Goal: Task Accomplishment & Management: Complete application form

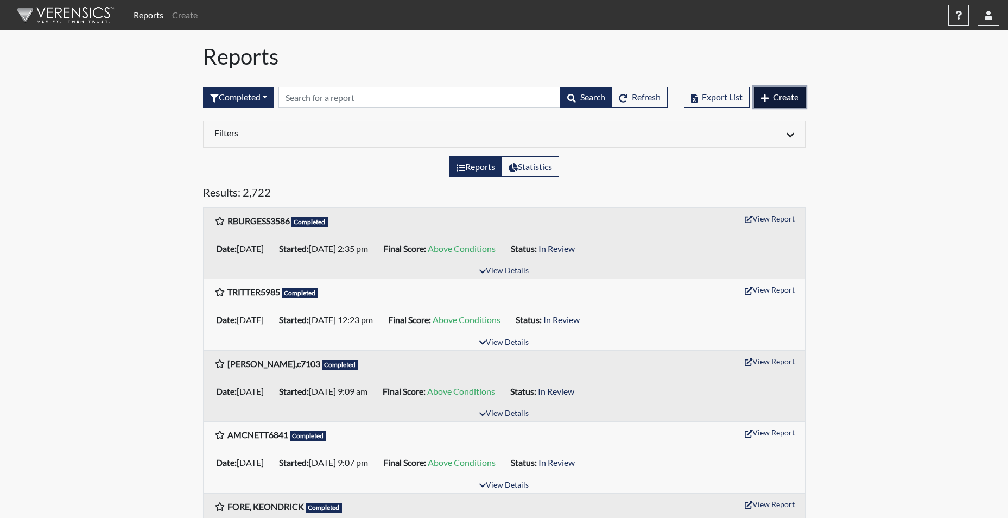
click at [785, 95] on span "Create" at bounding box center [786, 97] width 26 height 10
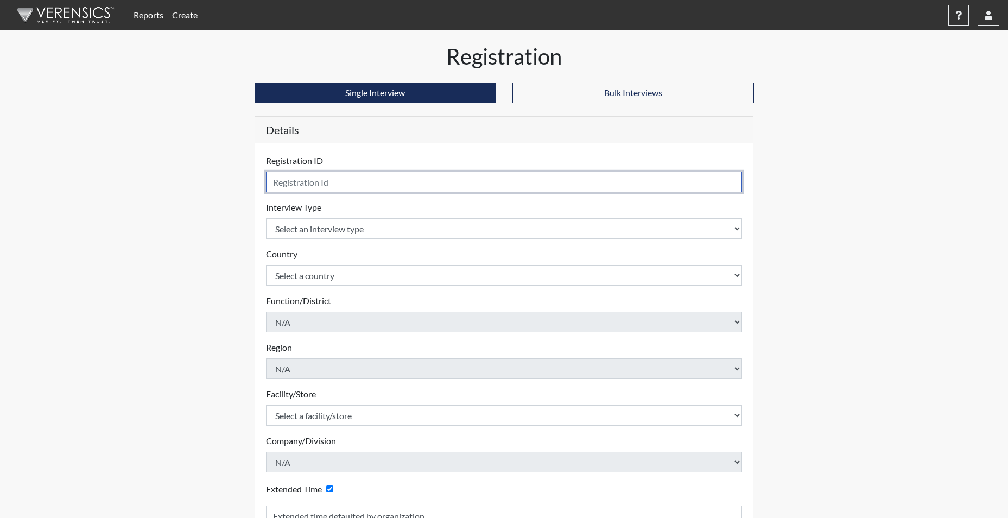
click at [315, 186] on input "text" at bounding box center [504, 182] width 477 height 21
type input "JANDERSON6650"
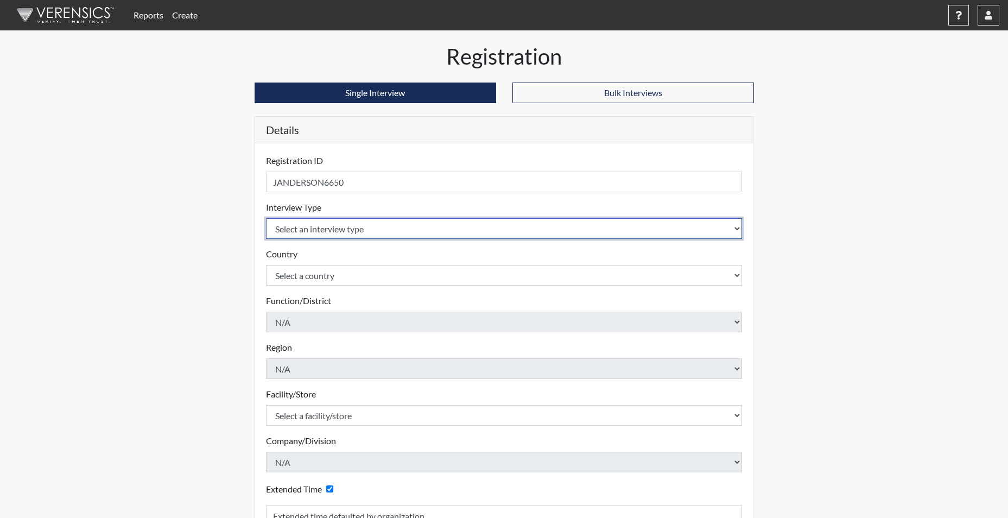
click at [310, 232] on select "Select an interview type Corrections Pre-Employment" at bounding box center [504, 228] width 477 height 21
select select "ff733e93-e1bf-11ea-9c9f-0eff0cf7eb8f"
click at [266, 218] on select "Select an interview type Corrections Pre-Employment" at bounding box center [504, 228] width 477 height 21
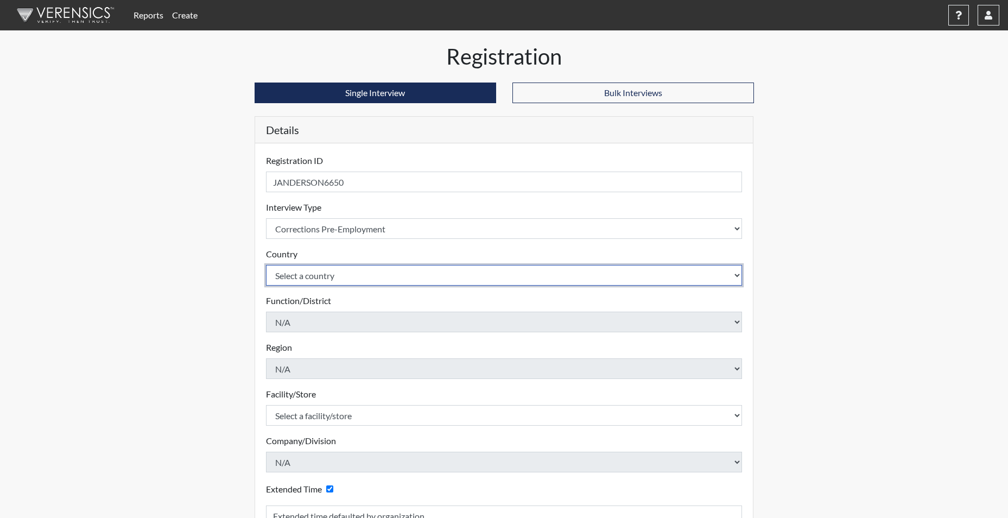
click at [307, 273] on select "Select a country [GEOGRAPHIC_DATA] [GEOGRAPHIC_DATA]" at bounding box center [504, 275] width 477 height 21
select select "united-states-of-[GEOGRAPHIC_DATA]"
click at [266, 265] on select "Select a country [GEOGRAPHIC_DATA] [GEOGRAPHIC_DATA]" at bounding box center [504, 275] width 477 height 21
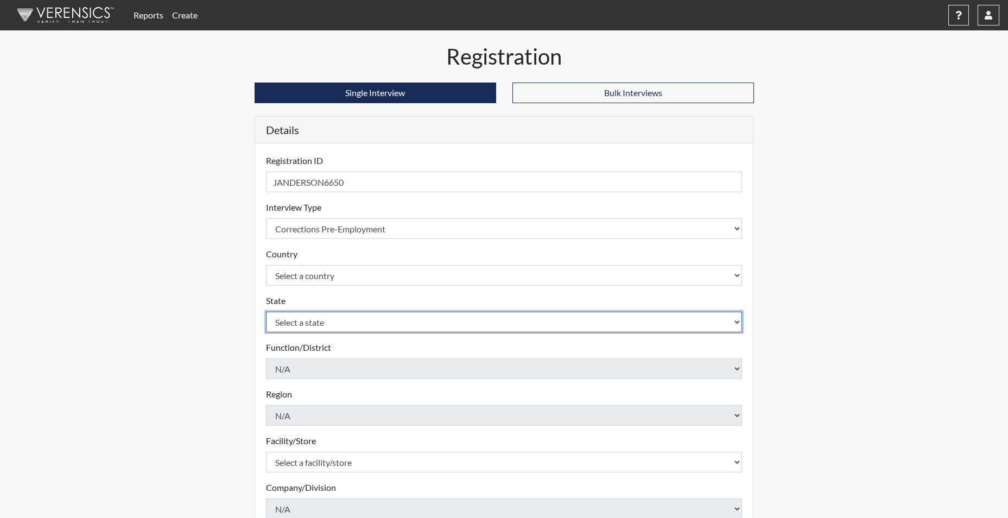
click at [306, 326] on select "Select a state [US_STATE] [US_STATE] [US_STATE] [US_STATE] [US_STATE] [US_STATE…" at bounding box center [504, 322] width 477 height 21
click at [266, 312] on select "Select a state [US_STATE] [US_STATE] [US_STATE] [US_STATE] [US_STATE] [US_STATE…" at bounding box center [504, 322] width 477 height 21
click at [305, 324] on select "Select a state [US_STATE] [US_STATE] [US_STATE] [US_STATE] [US_STATE] [US_STATE…" at bounding box center [504, 322] width 477 height 21
select select "SC"
click at [266, 312] on select "Select a state [US_STATE] [US_STATE] [US_STATE] [US_STATE] [US_STATE] [US_STATE…" at bounding box center [504, 322] width 477 height 21
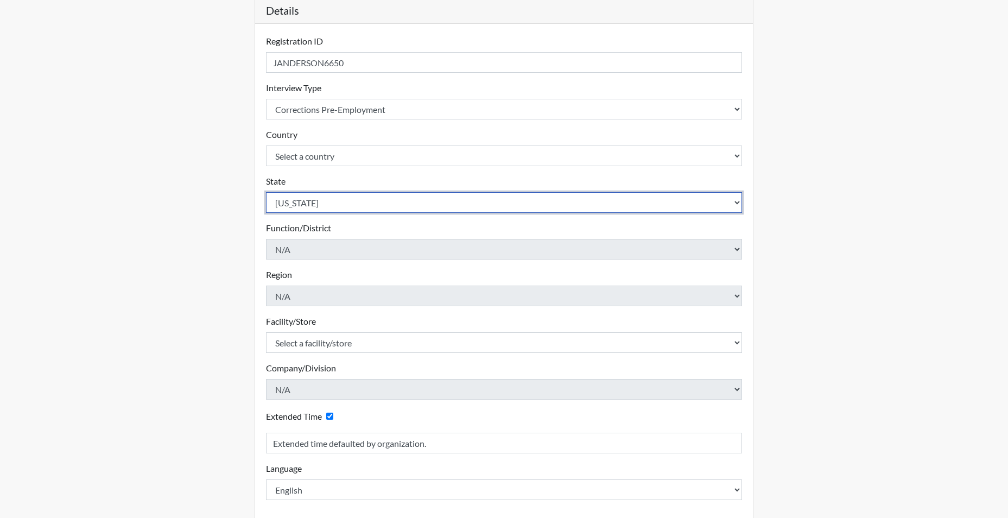
scroll to position [163, 0]
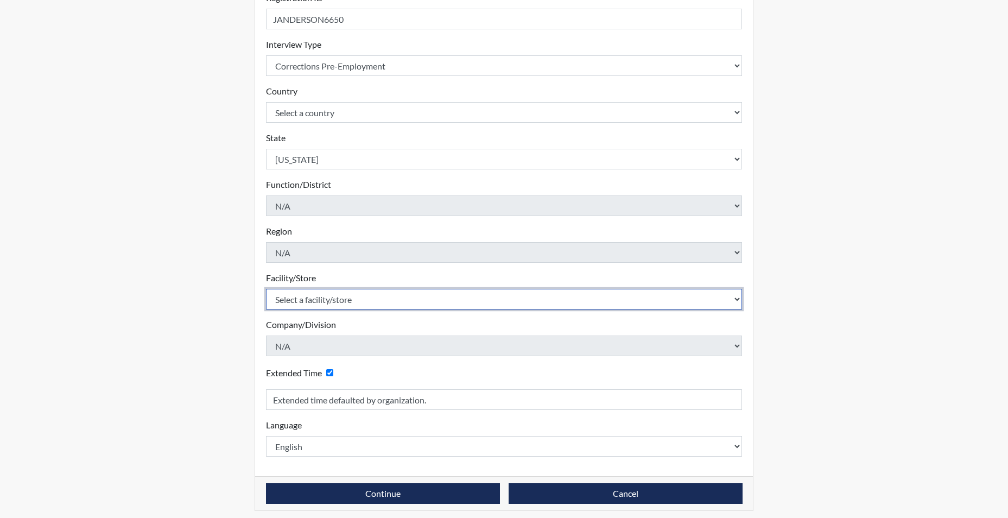
click at [324, 299] on select "Select a facility/store [GEOGRAPHIC_DATA] CI Broad River CI [PERSON_NAME] CI Di…" at bounding box center [504, 299] width 477 height 21
select select "68c6484d-7045-44f4-9706-2efe83c0aede"
click at [266, 289] on select "Select a facility/store [GEOGRAPHIC_DATA] CI Broad River CI [PERSON_NAME] CI Di…" at bounding box center [504, 299] width 477 height 21
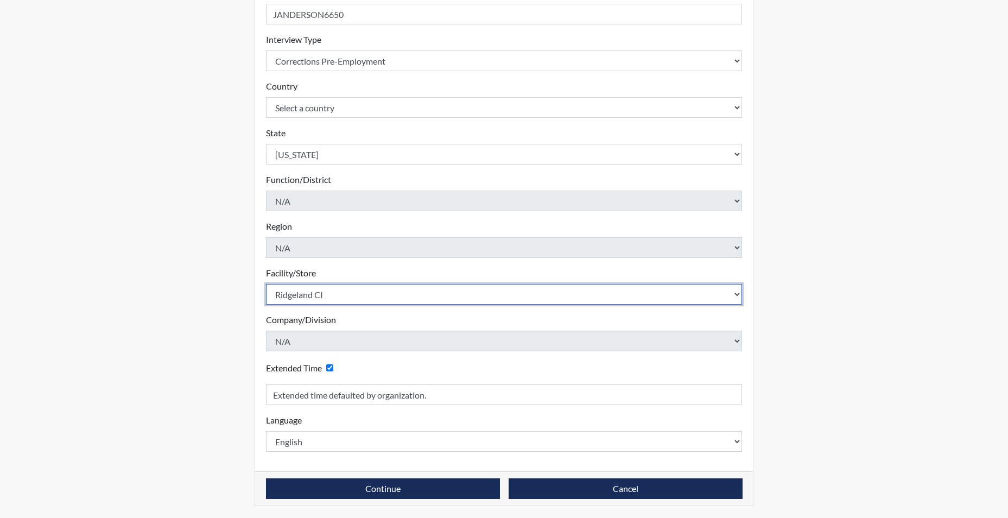
scroll to position [169, 0]
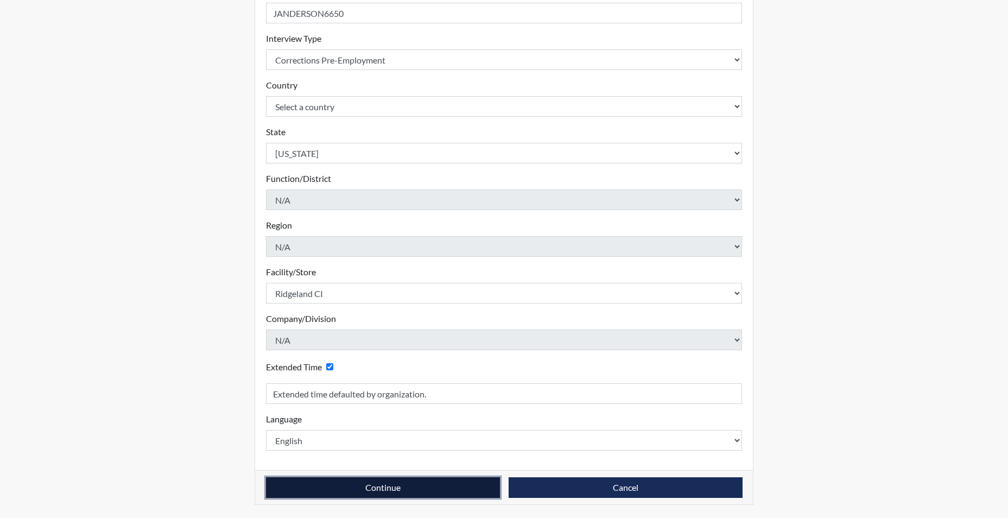
click at [327, 485] on button "Continue" at bounding box center [383, 487] width 234 height 21
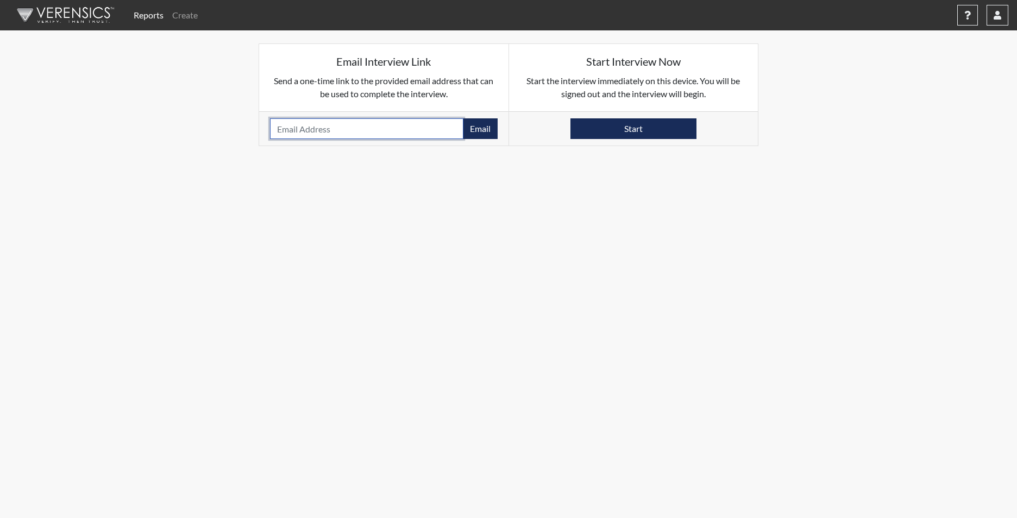
click at [310, 130] on input "email" at bounding box center [366, 128] width 193 height 21
paste input "SIMMONSJACKIE529@GMAIL.COM"
type input "SIMMONSJACKIE529@GMAIL.COM"
click at [484, 123] on button "Email" at bounding box center [480, 128] width 35 height 21
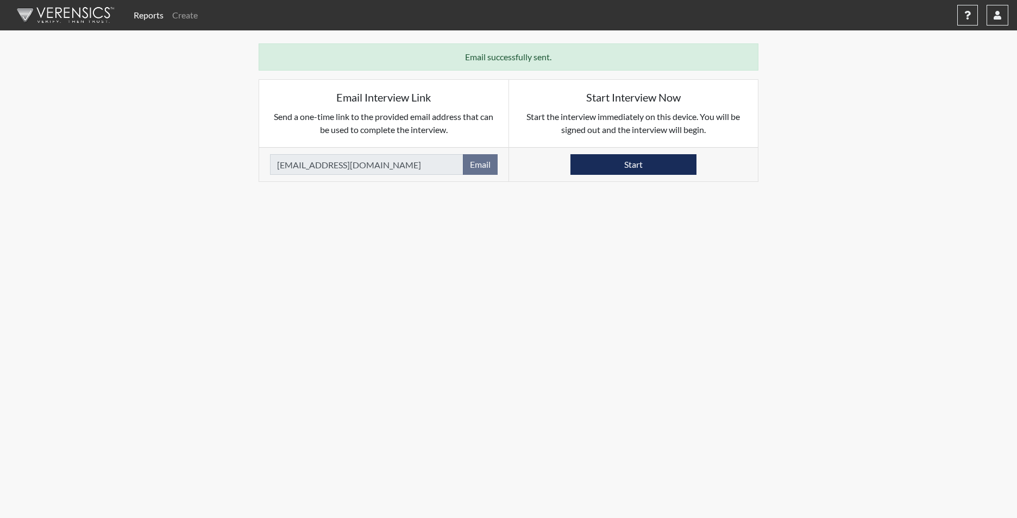
drag, startPoint x: 274, startPoint y: 152, endPoint x: 262, endPoint y: 150, distance: 11.5
drag, startPoint x: 262, startPoint y: 150, endPoint x: 241, endPoint y: 147, distance: 21.9
drag, startPoint x: 241, startPoint y: 147, endPoint x: 231, endPoint y: 147, distance: 9.8
drag, startPoint x: 231, startPoint y: 147, endPoint x: 182, endPoint y: 146, distance: 48.9
drag, startPoint x: 182, startPoint y: 146, endPoint x: -2, endPoint y: 178, distance: 186.9
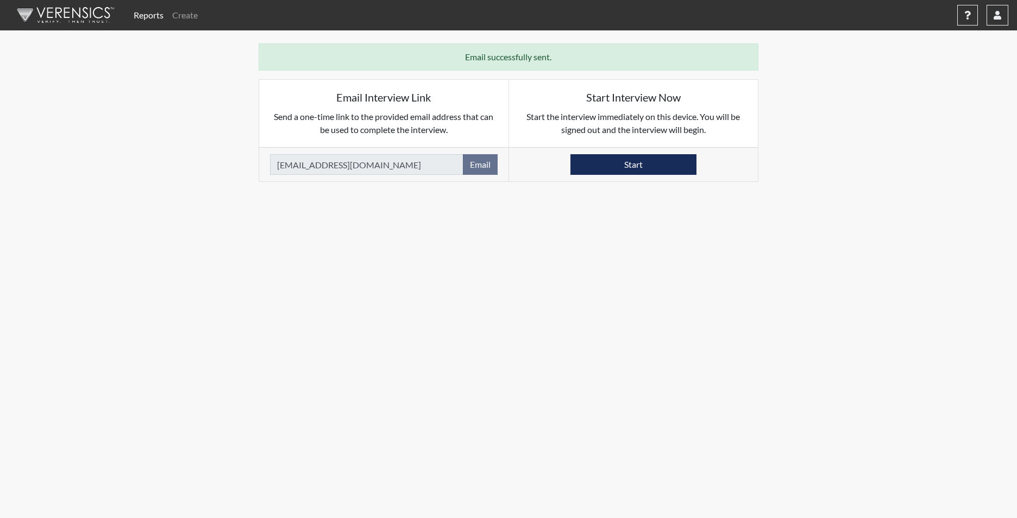
click at [147, 13] on link "Reports" at bounding box center [148, 15] width 39 height 22
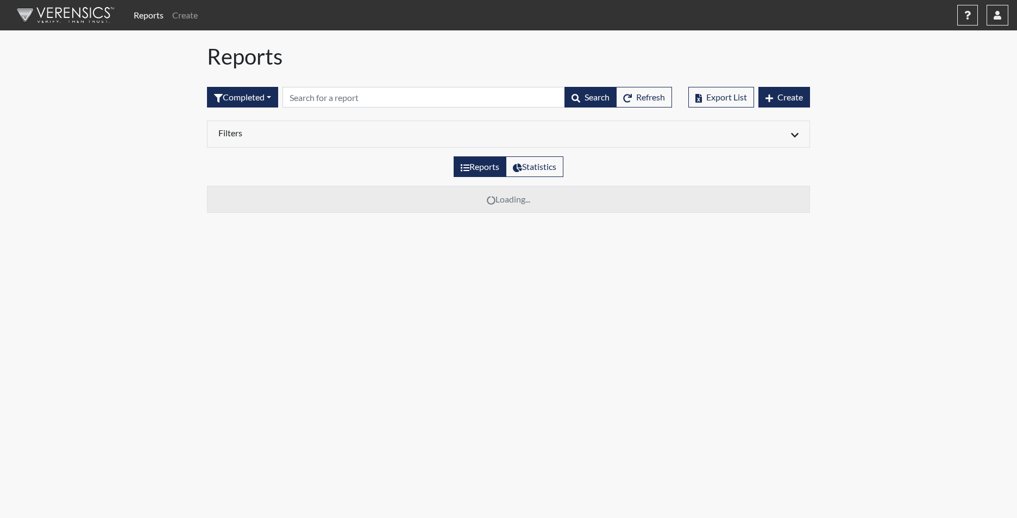
click at [147, 14] on link "Reports" at bounding box center [148, 15] width 39 height 22
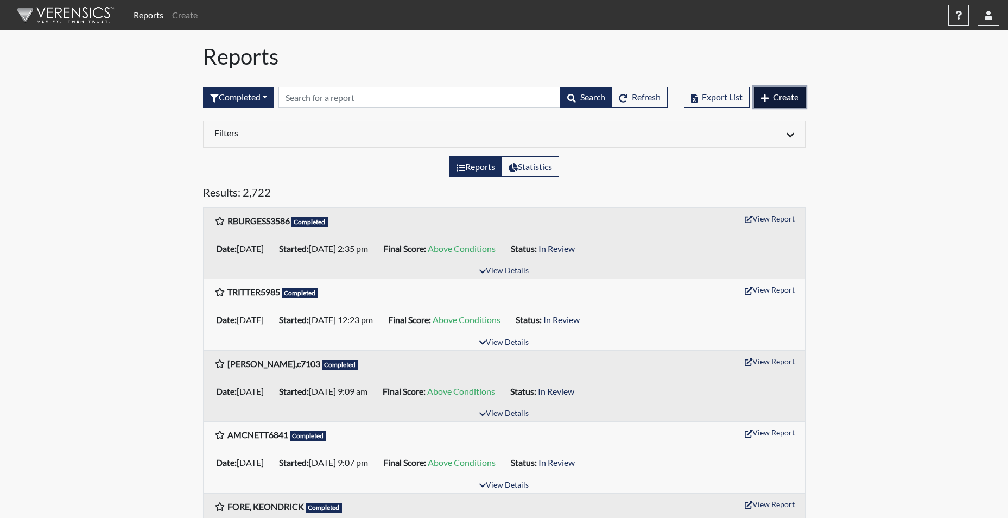
click at [786, 97] on span "Create" at bounding box center [786, 97] width 26 height 10
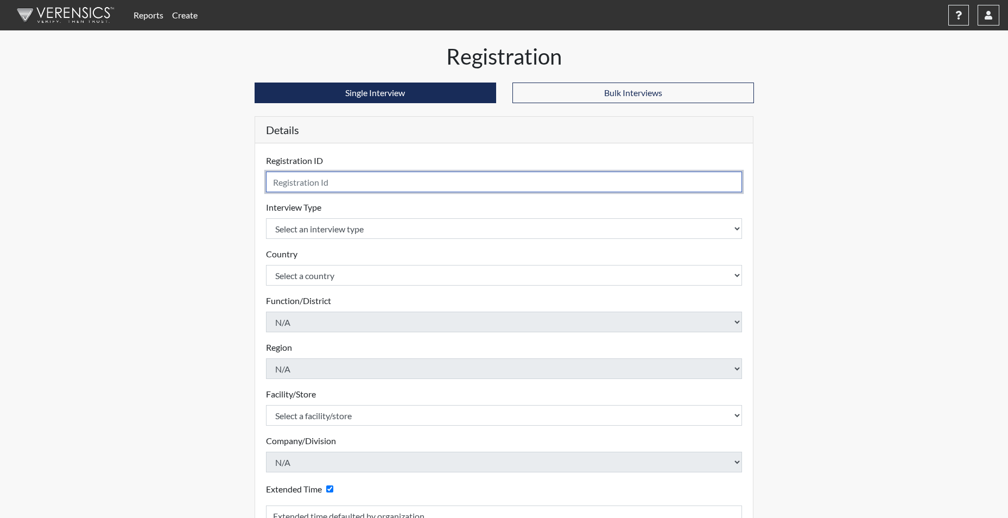
click at [409, 186] on input "text" at bounding box center [504, 182] width 477 height 21
type input "SPARTLOW2979"
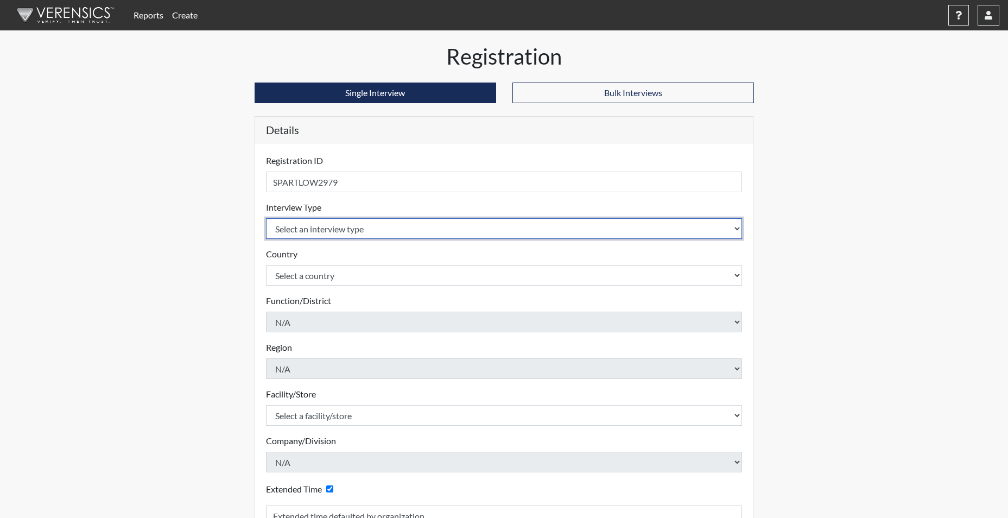
click at [343, 228] on select "Select an interview type Corrections Pre-Employment" at bounding box center [504, 228] width 477 height 21
select select "ff733e93-e1bf-11ea-9c9f-0eff0cf7eb8f"
click at [266, 218] on select "Select an interview type Corrections Pre-Employment" at bounding box center [504, 228] width 477 height 21
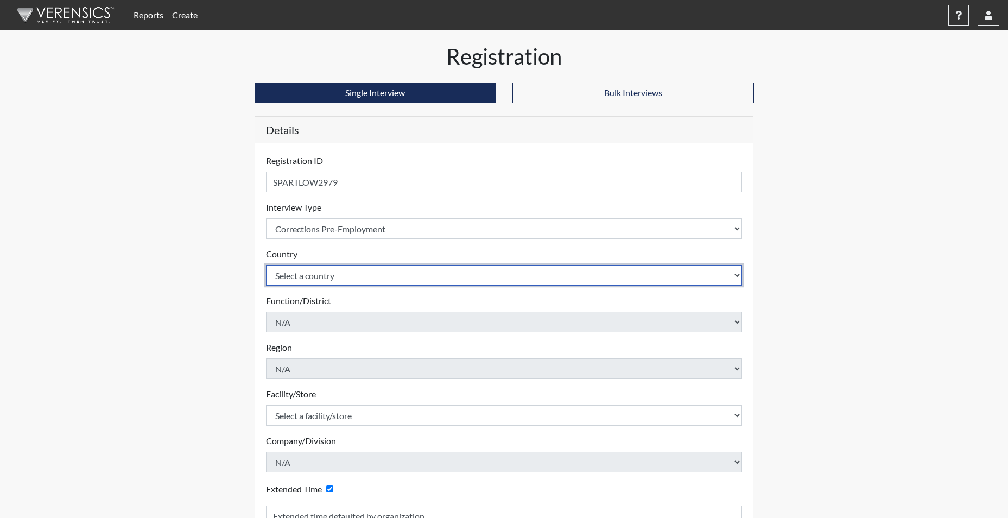
drag, startPoint x: 338, startPoint y: 272, endPoint x: 336, endPoint y: 286, distance: 14.3
click at [338, 273] on select "Select a country [GEOGRAPHIC_DATA] [GEOGRAPHIC_DATA]" at bounding box center [504, 275] width 477 height 21
select select "united-states-of-[GEOGRAPHIC_DATA]"
click at [266, 265] on select "Select a country [GEOGRAPHIC_DATA] [GEOGRAPHIC_DATA]" at bounding box center [504, 275] width 477 height 21
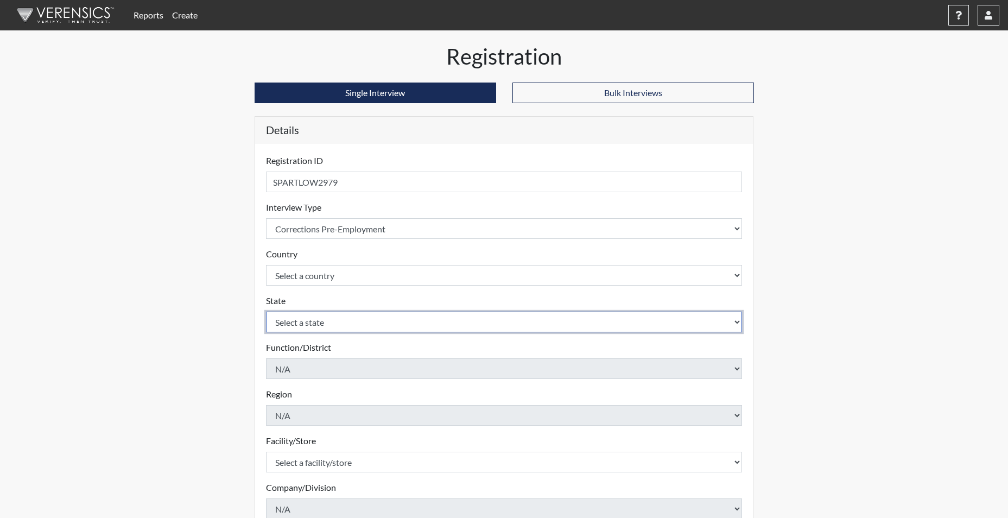
click at [327, 327] on select "Select a state [US_STATE] [US_STATE] [US_STATE] [US_STATE] [US_STATE] [US_STATE…" at bounding box center [504, 322] width 477 height 21
select select "SC"
click at [266, 312] on select "Select a state [US_STATE] [US_STATE] [US_STATE] [US_STATE] [US_STATE] [US_STATE…" at bounding box center [504, 322] width 477 height 21
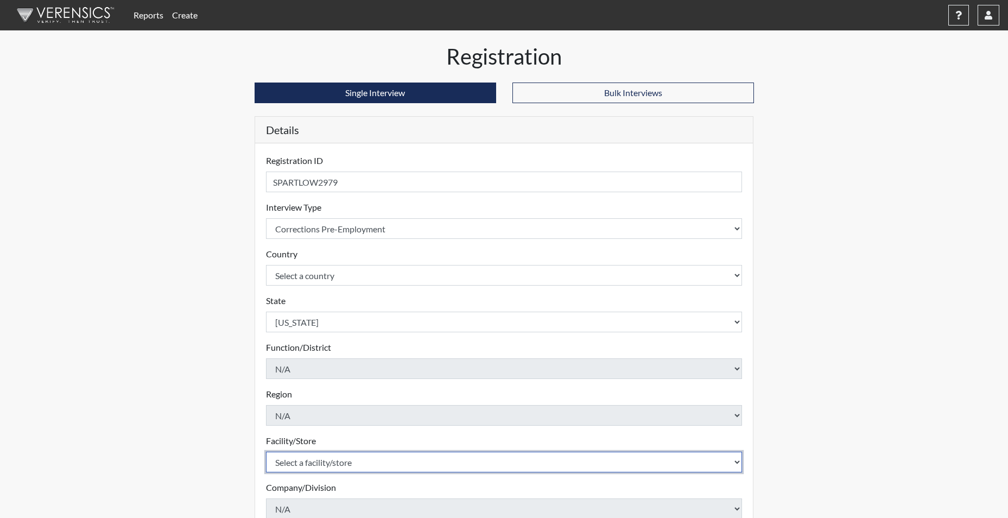
click at [301, 456] on select "Select a facility/store [GEOGRAPHIC_DATA] CI Broad River CI [PERSON_NAME] CI Di…" at bounding box center [504, 462] width 477 height 21
click at [359, 458] on select "Select a facility/store [GEOGRAPHIC_DATA] CI Broad River CI [PERSON_NAME] CI Di…" at bounding box center [504, 462] width 477 height 21
click at [350, 458] on select "Select a facility/store [GEOGRAPHIC_DATA] CI Broad River CI [PERSON_NAME] CI Di…" at bounding box center [504, 462] width 477 height 21
select select "cbcc714f-16b9-46d5-bead-0a4416b78fcf"
click at [266, 452] on select "Select a facility/store [GEOGRAPHIC_DATA] CI Broad River CI [PERSON_NAME] CI Di…" at bounding box center [504, 462] width 477 height 21
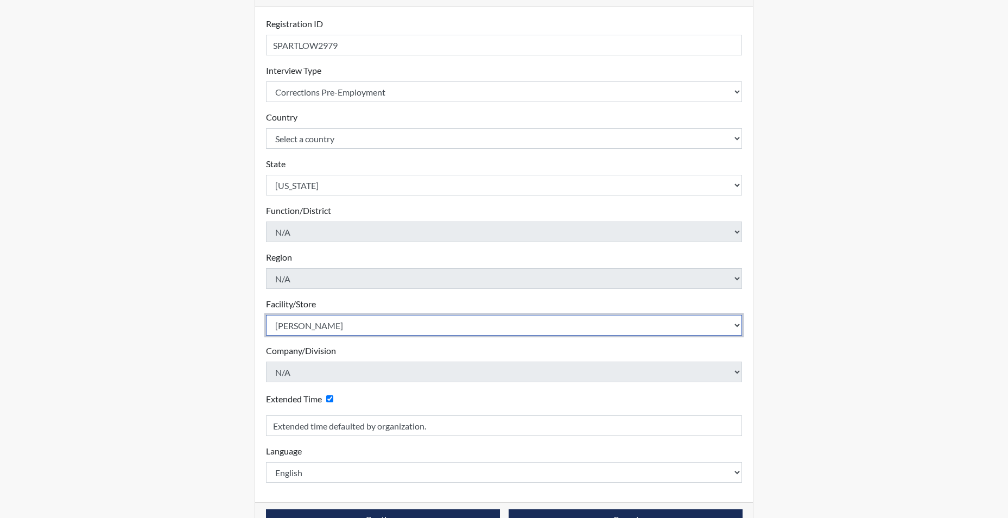
scroll to position [169, 0]
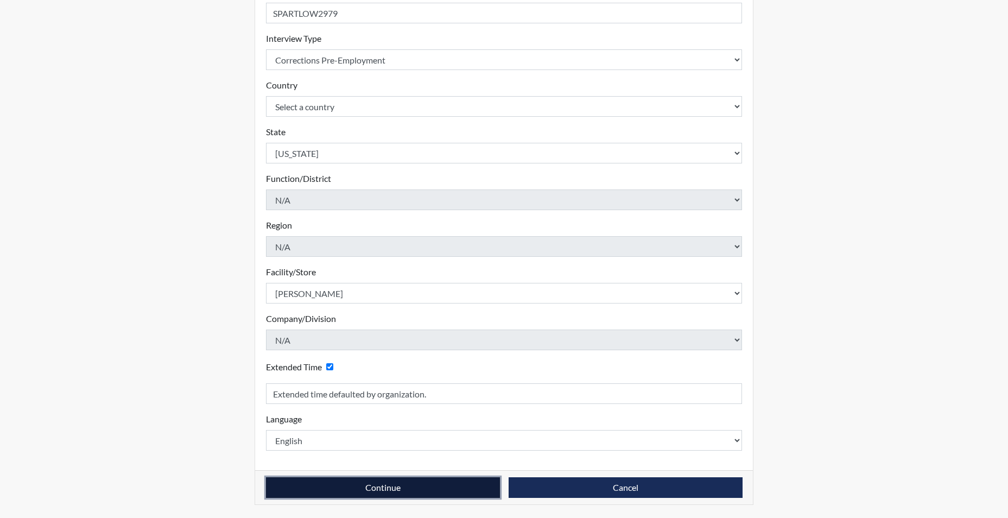
click at [385, 486] on button "Continue" at bounding box center [383, 487] width 234 height 21
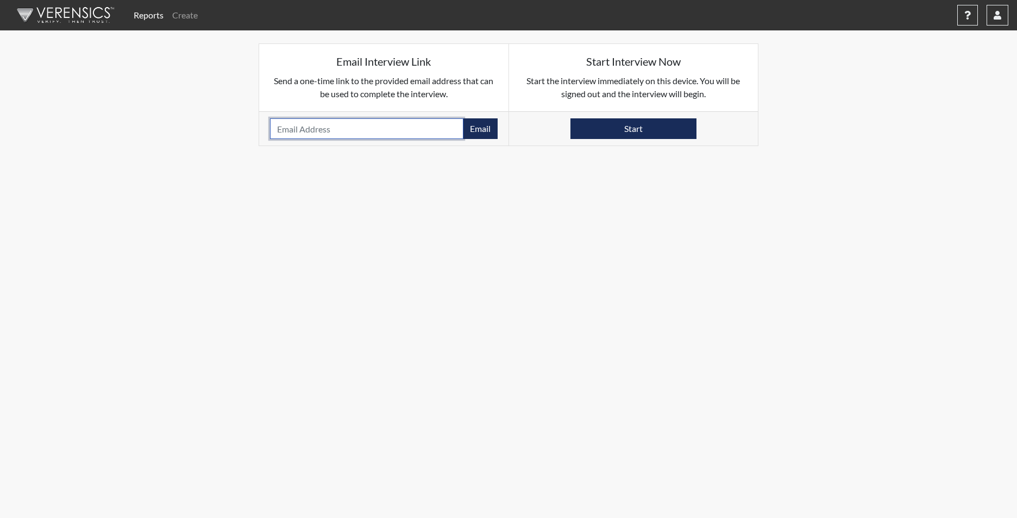
click at [326, 131] on input "email" at bounding box center [366, 128] width 193 height 21
type input "[EMAIL_ADDRESS][DOMAIN_NAME]"
click at [484, 131] on button "Email" at bounding box center [480, 128] width 35 height 21
